Goal: Task Accomplishment & Management: Use online tool/utility

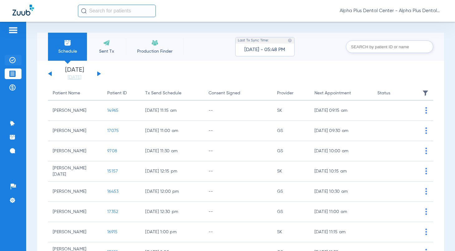
click at [12, 57] on img at bounding box center [12, 60] width 6 height 6
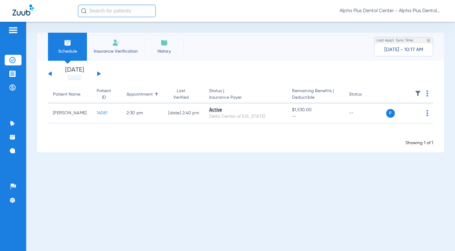
click at [98, 73] on button at bounding box center [99, 73] width 4 height 5
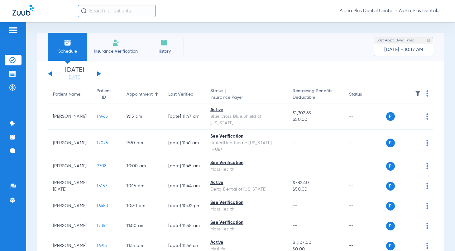
click at [427, 92] on img at bounding box center [428, 93] width 2 height 6
click at [404, 115] on button "Verify All" at bounding box center [399, 118] width 47 height 12
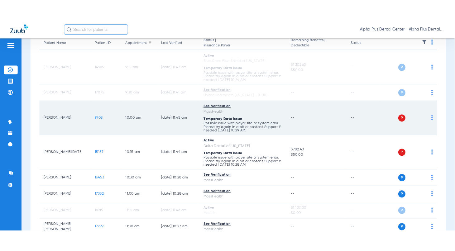
scroll to position [69, 0]
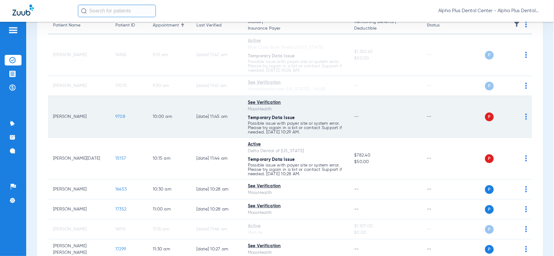
click at [455, 117] on img at bounding box center [526, 117] width 2 height 6
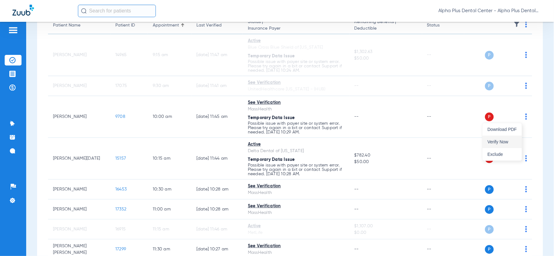
click at [455, 142] on span "Verify Now" at bounding box center [502, 142] width 29 height 4
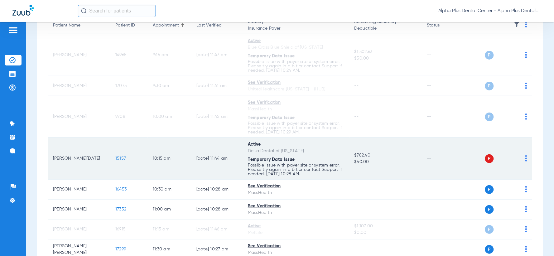
click at [455, 157] on img at bounding box center [526, 158] width 2 height 6
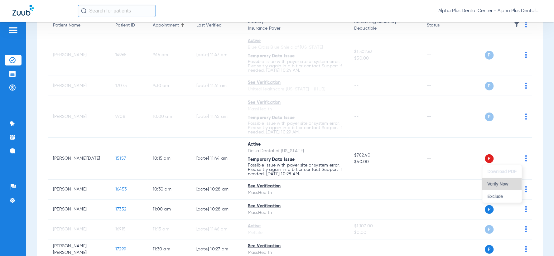
click at [455, 186] on button "Verify Now" at bounding box center [502, 184] width 39 height 12
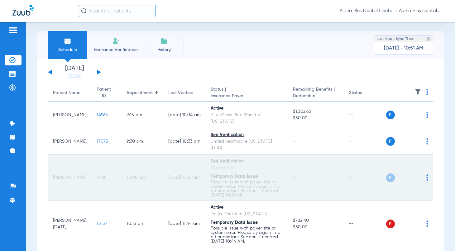
scroll to position [0, 0]
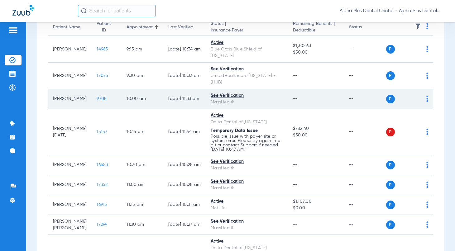
scroll to position [69, 0]
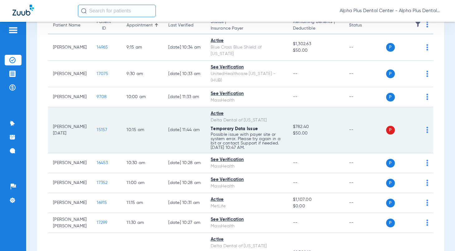
click at [427, 129] on img at bounding box center [428, 130] width 2 height 6
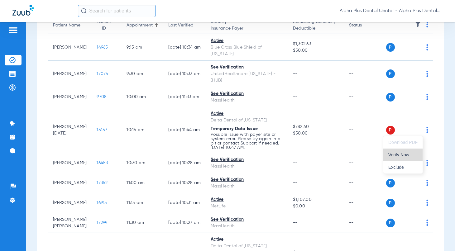
click at [407, 155] on span "Verify Now" at bounding box center [403, 155] width 29 height 4
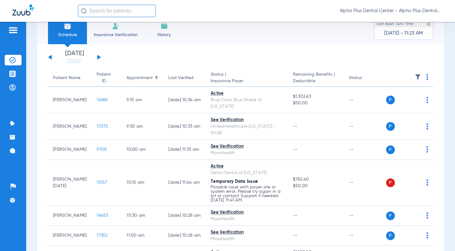
scroll to position [0, 0]
